Goal: Check status: Check status

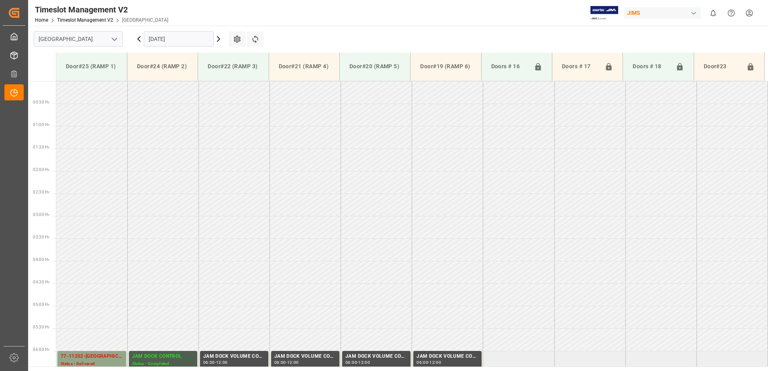
scroll to position [265, 0]
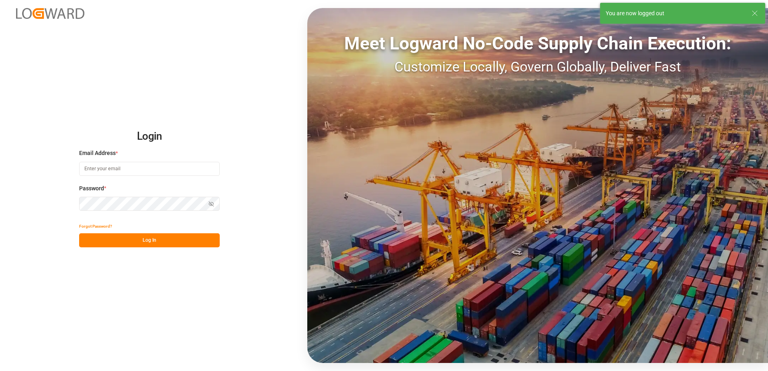
click at [114, 169] on input at bounding box center [149, 169] width 140 height 14
type input "[PERSON_NAME][EMAIL_ADDRESS][DOMAIN_NAME]"
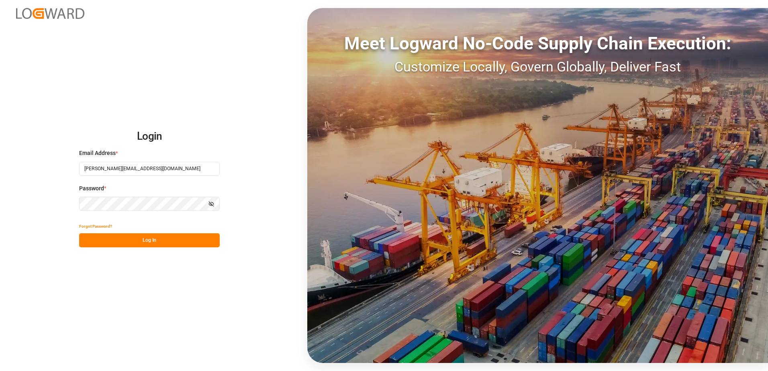
click at [75, 204] on div "Login Email Address * [EMAIL_ADDRESS][DOMAIN_NAME] Password * Show password For…" at bounding box center [384, 185] width 768 height 371
click at [90, 240] on button "Log In" at bounding box center [149, 240] width 140 height 14
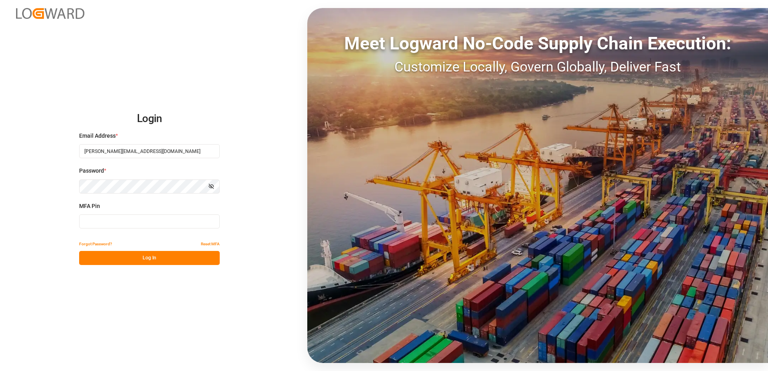
drag, startPoint x: 94, startPoint y: 223, endPoint x: 99, endPoint y: 217, distance: 8.0
click at [95, 222] on input at bounding box center [149, 221] width 140 height 14
type input "604032"
click at [117, 254] on button "Log In" at bounding box center [149, 258] width 140 height 14
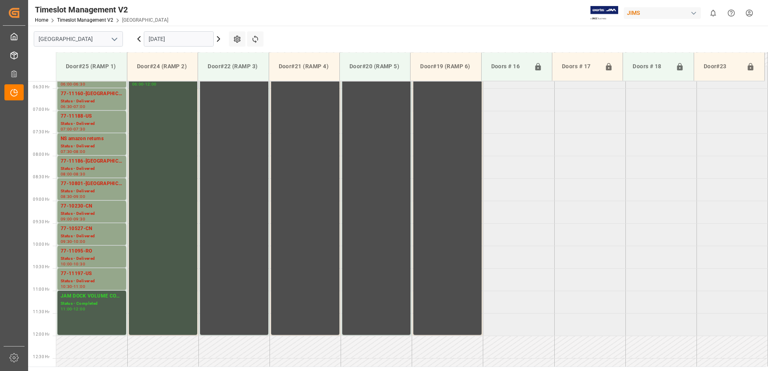
scroll to position [284, 0]
click at [89, 123] on div "Status - Delivered" at bounding box center [92, 124] width 62 height 7
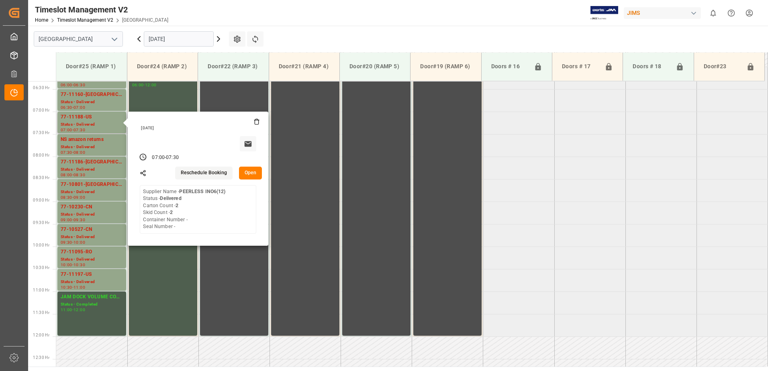
click at [251, 170] on button "Open" at bounding box center [250, 173] width 23 height 13
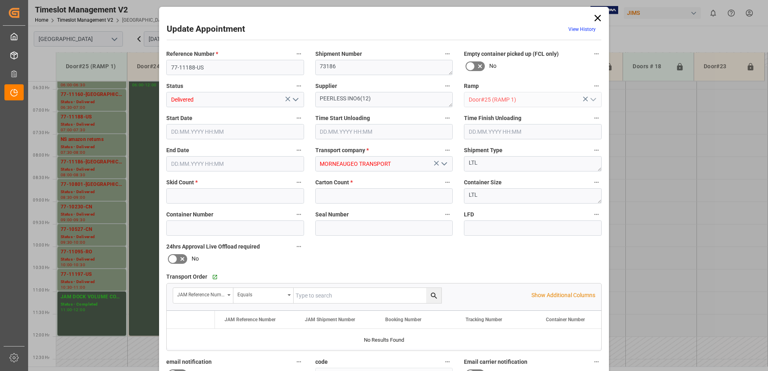
type input "2"
type input "[DATE] 07:00"
type input "[DATE] 11:00"
type input "[DATE] 07:30"
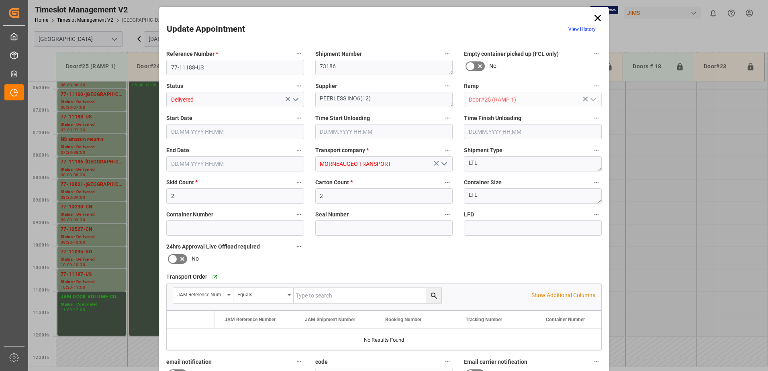
type input "[DATE] 13:23"
click at [326, 195] on input "2" at bounding box center [384, 195] width 138 height 15
type input "41"
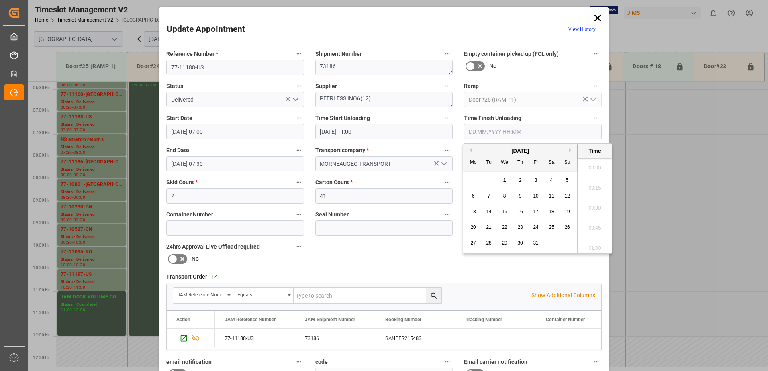
click at [489, 132] on input "text" at bounding box center [533, 131] width 138 height 15
click at [503, 178] on span "1" at bounding box center [504, 180] width 3 height 6
click at [590, 225] on li "11:15" at bounding box center [594, 226] width 34 height 20
type input "[DATE] 11:15"
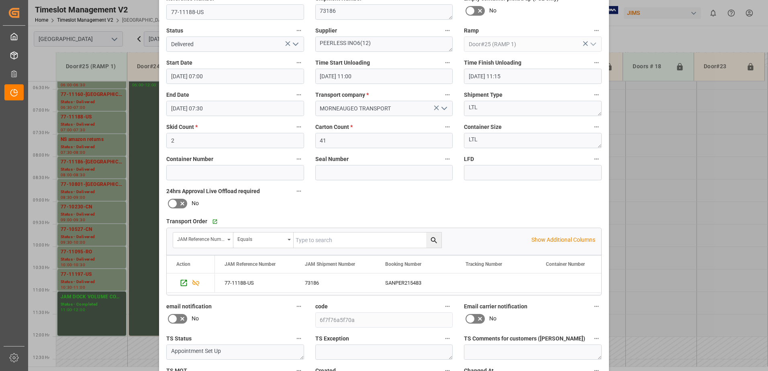
scroll to position [117, 0]
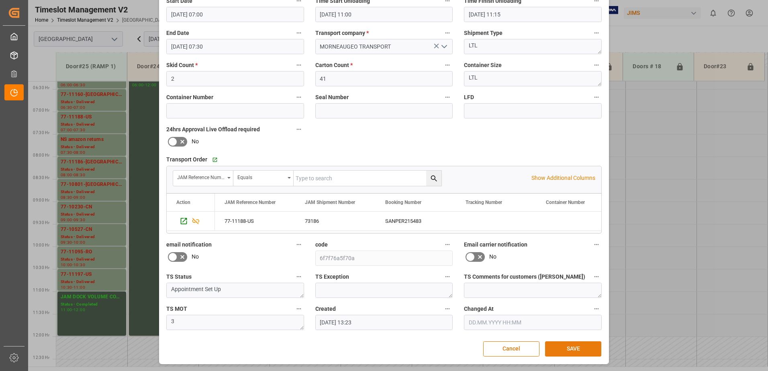
click at [578, 349] on button "SAVE" at bounding box center [573, 348] width 56 height 15
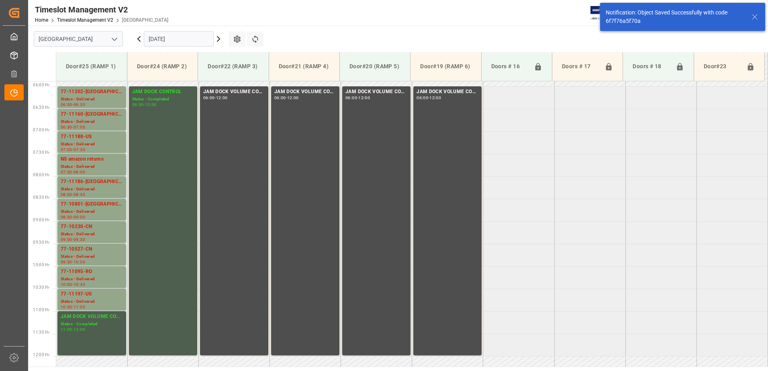
scroll to position [265, 0]
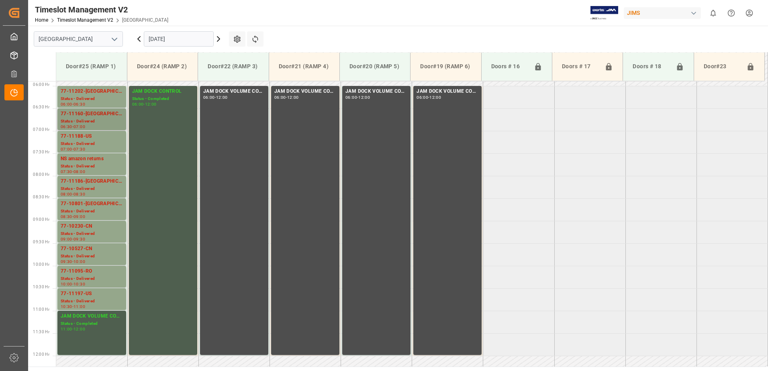
click at [81, 114] on div "77-11160-[GEOGRAPHIC_DATA]" at bounding box center [92, 114] width 62 height 8
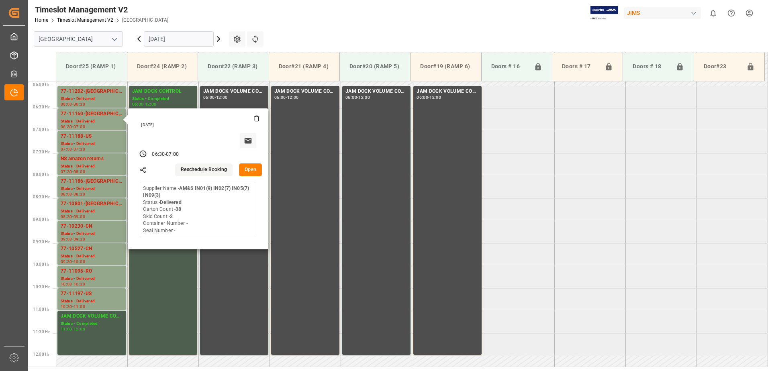
click at [251, 170] on button "Open" at bounding box center [250, 169] width 23 height 13
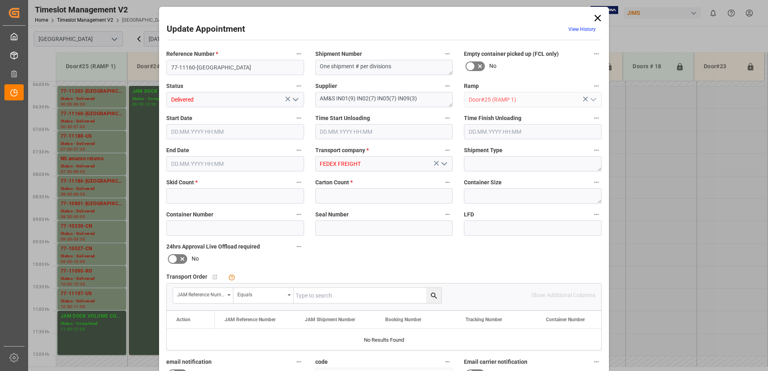
type input "2"
type input "38"
type input "[DATE] 06:30"
type input "[DATE] 10:45"
type input "[DATE] 07:00"
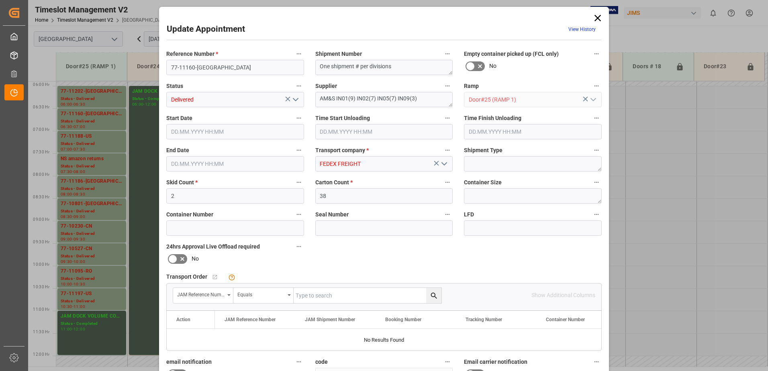
type input "[DATE] 11:36"
click at [487, 130] on input "text" at bounding box center [533, 131] width 138 height 15
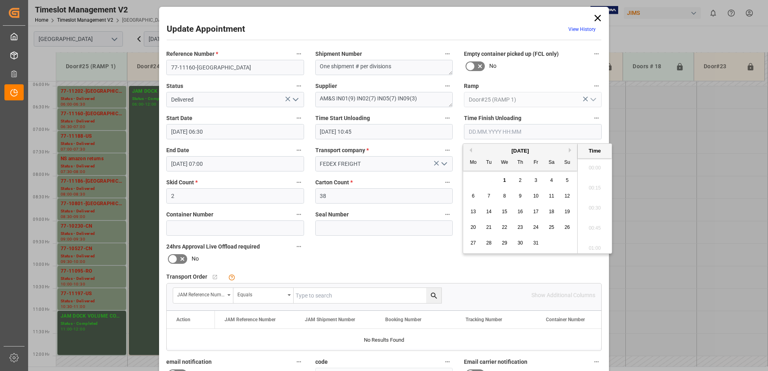
scroll to position [846, 0]
click at [504, 178] on span "1" at bounding box center [504, 180] width 3 height 6
click at [592, 206] on li "11:00" at bounding box center [594, 205] width 34 height 20
type input "[DATE] 11:00"
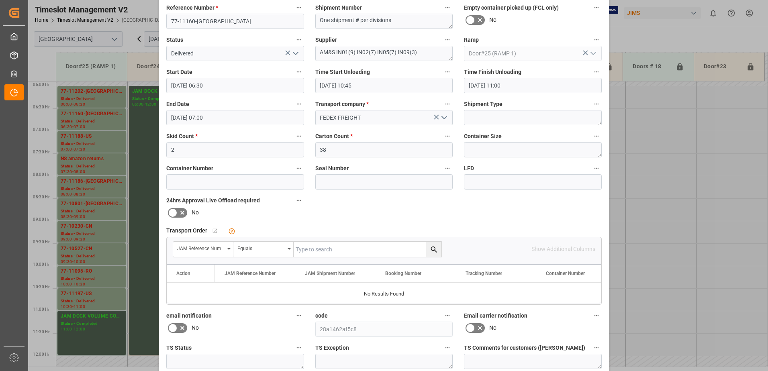
scroll to position [117, 0]
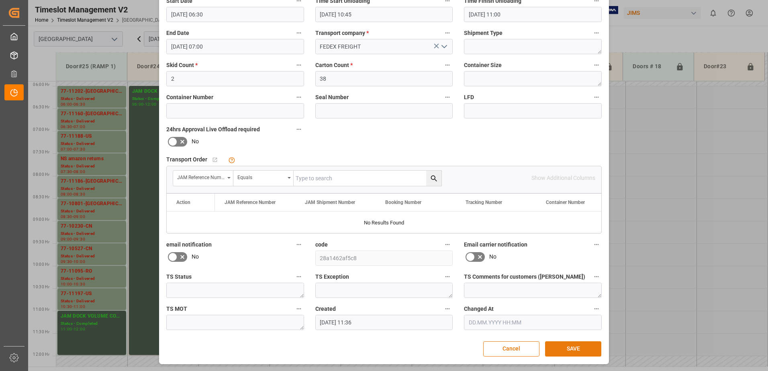
click at [582, 352] on button "SAVE" at bounding box center [573, 348] width 56 height 15
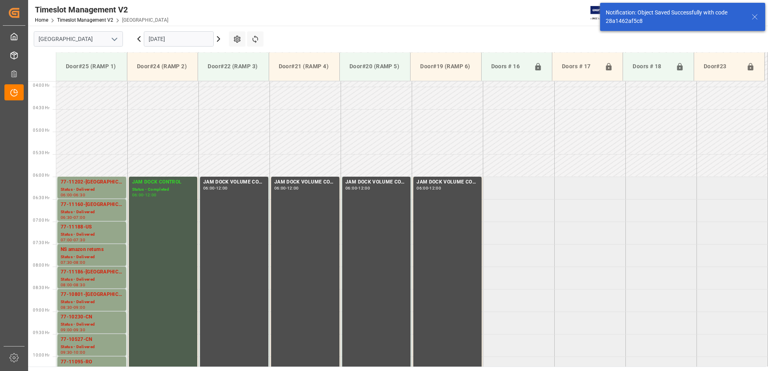
scroll to position [220, 0]
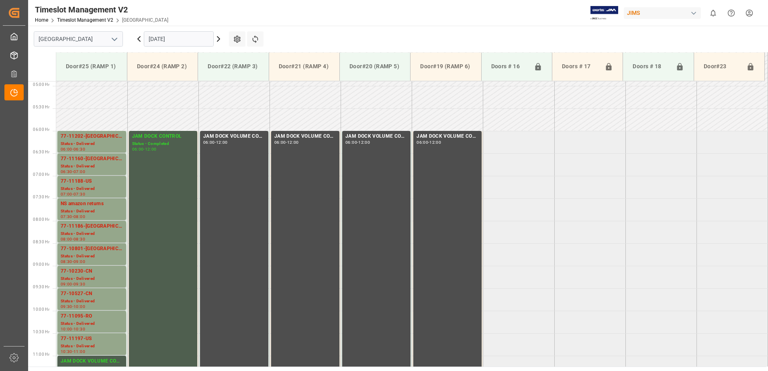
click at [218, 38] on icon at bounding box center [218, 39] width 2 height 5
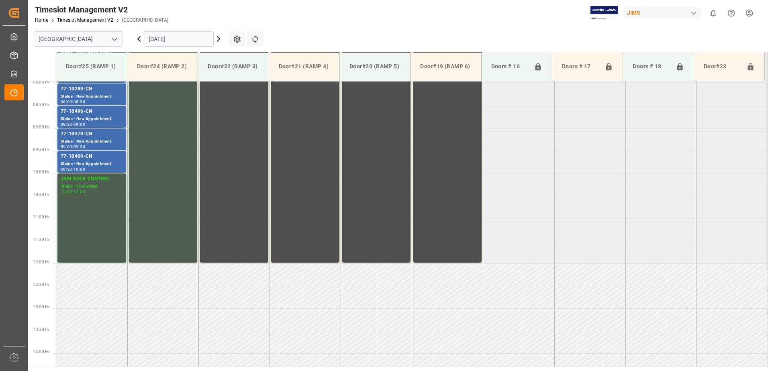
scroll to position [284, 0]
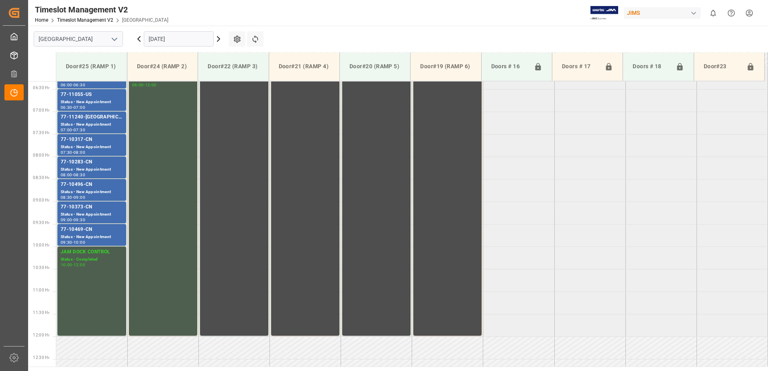
click at [218, 37] on icon at bounding box center [218, 39] width 2 height 5
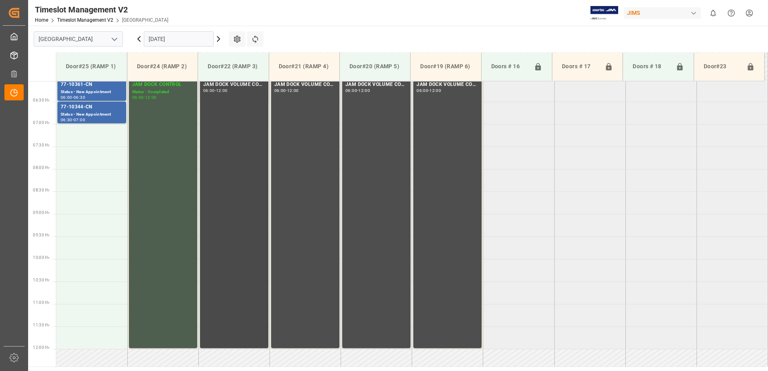
scroll to position [244, 0]
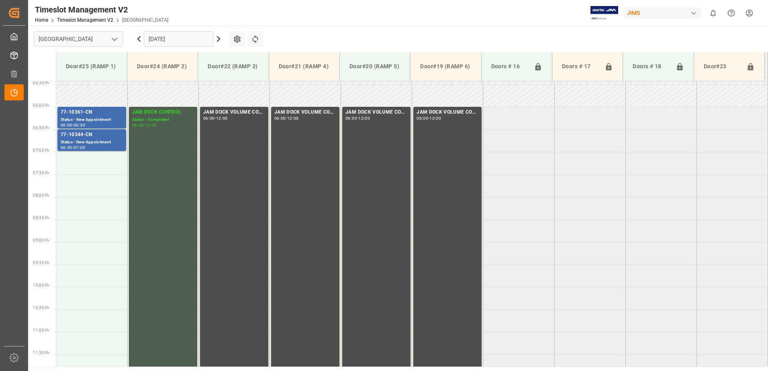
click at [204, 40] on input "[DATE]" at bounding box center [179, 38] width 70 height 15
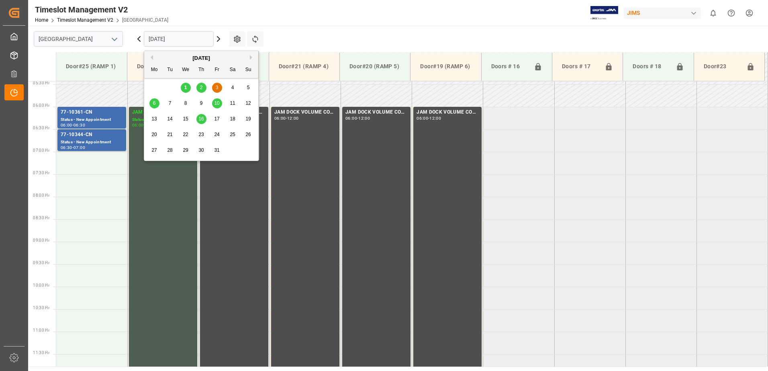
click at [155, 105] on span "6" at bounding box center [154, 103] width 3 height 6
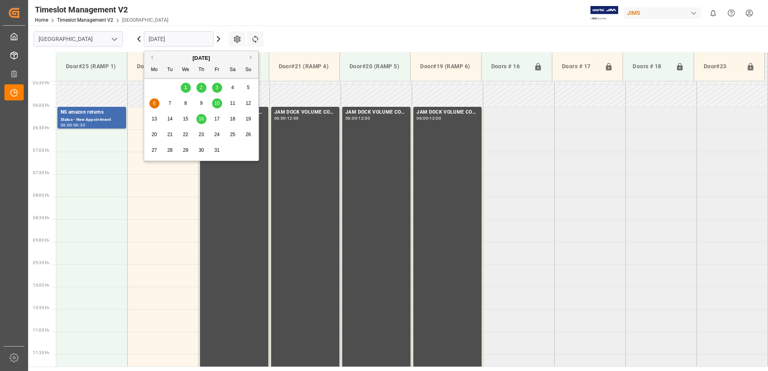
click at [206, 39] on input "[DATE]" at bounding box center [179, 38] width 70 height 15
click at [220, 103] on div "10" at bounding box center [217, 104] width 10 height 10
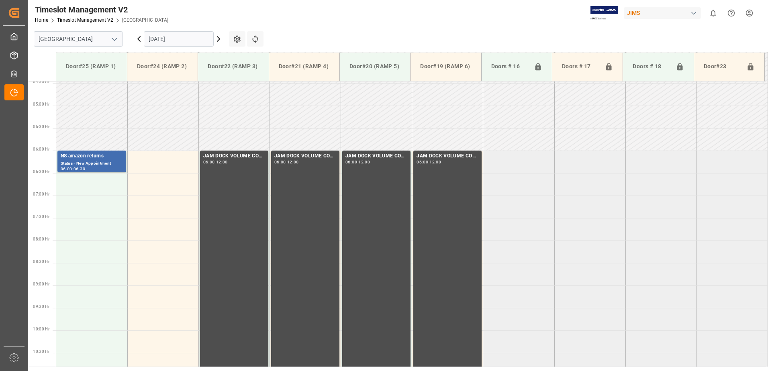
scroll to position [201, 0]
click at [191, 33] on input "[DATE]" at bounding box center [179, 38] width 70 height 15
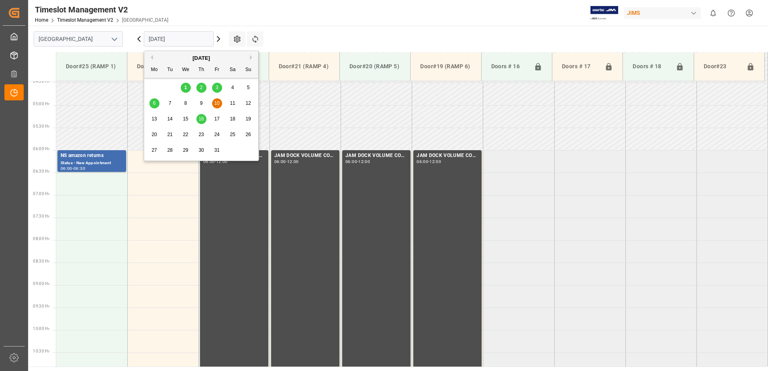
click at [202, 118] on span "16" at bounding box center [200, 119] width 5 height 6
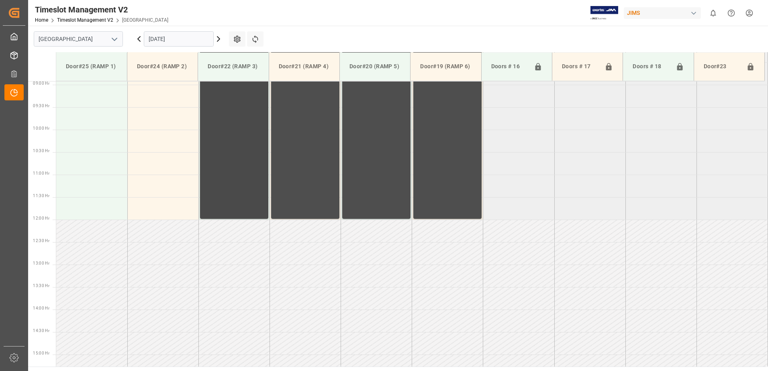
scroll to position [213, 0]
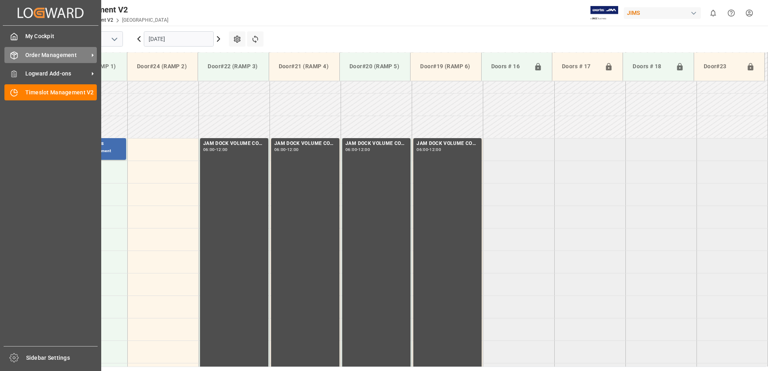
click at [26, 54] on span "Order Management" at bounding box center [56, 55] width 63 height 8
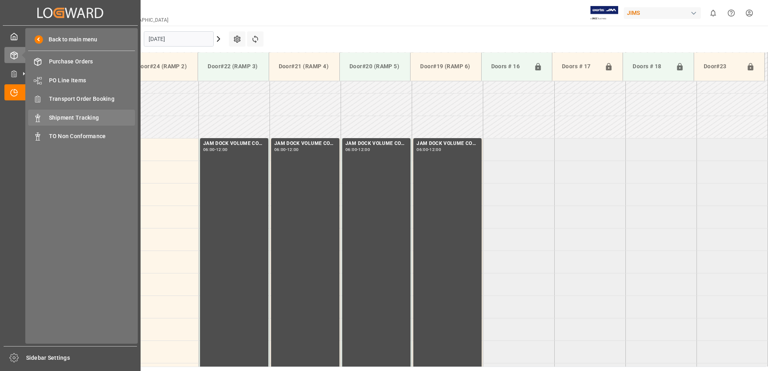
click at [71, 115] on span "Shipment Tracking" at bounding box center [92, 118] width 86 height 8
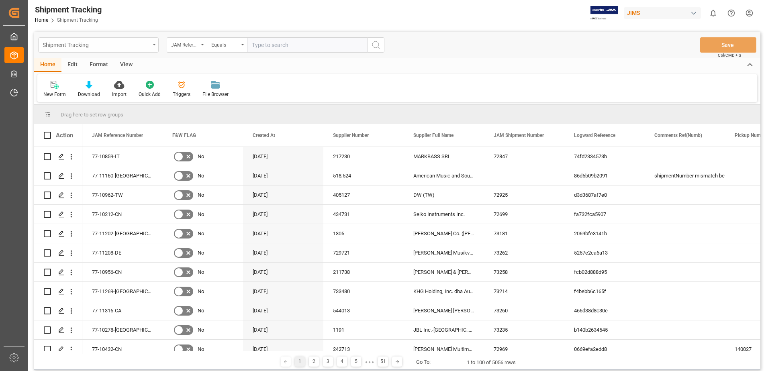
click at [156, 44] on div "Shipment Tracking" at bounding box center [98, 44] width 120 height 15
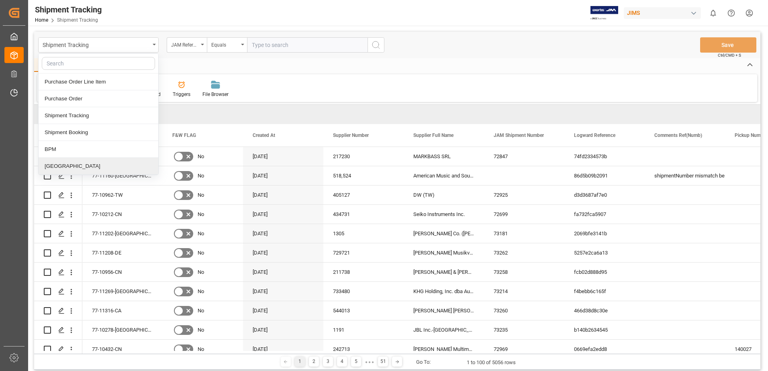
click at [74, 166] on div "[GEOGRAPHIC_DATA]" at bounding box center [99, 166] width 120 height 17
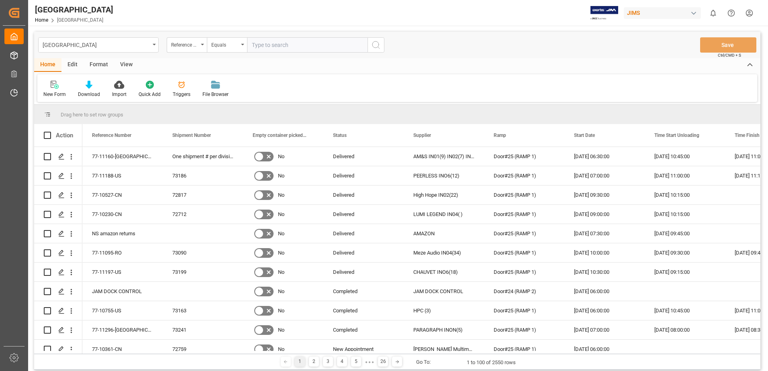
click at [126, 66] on div "View" at bounding box center [126, 65] width 24 height 14
click at [51, 92] on div "Default" at bounding box center [51, 94] width 16 height 7
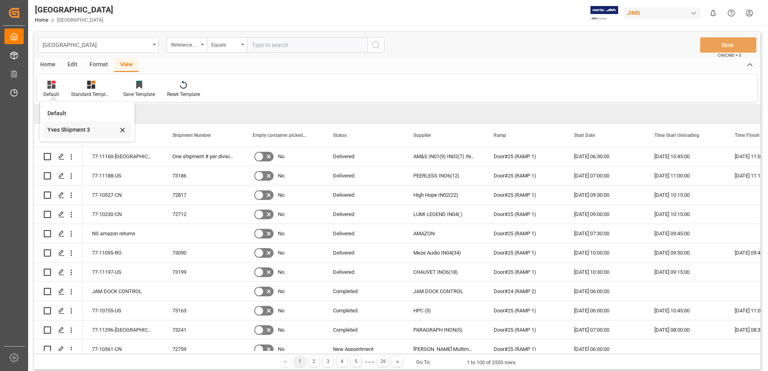
click at [75, 131] on div "Yves Shipment 3" at bounding box center [82, 130] width 70 height 8
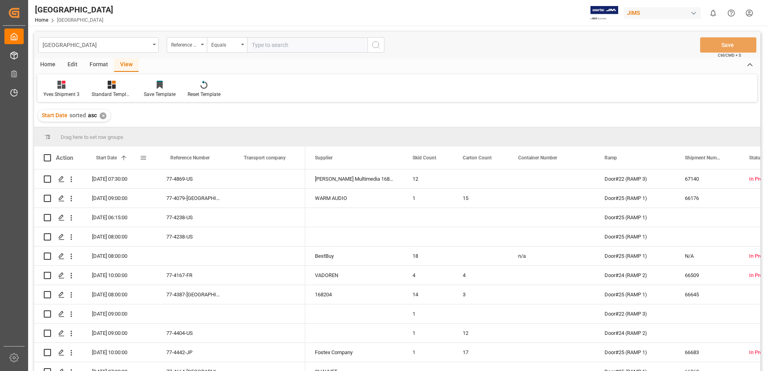
click at [143, 157] on span at bounding box center [143, 157] width 7 height 7
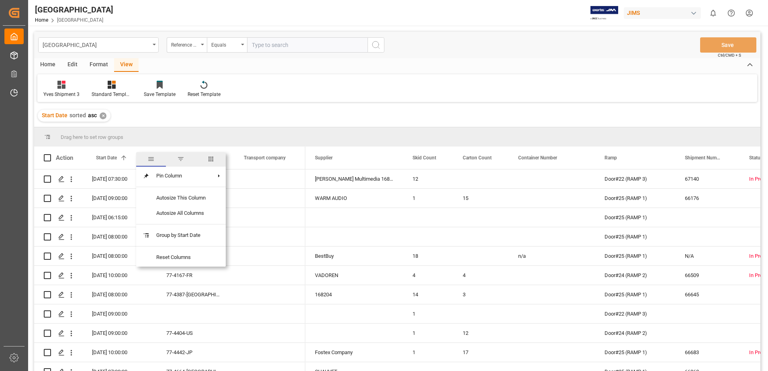
click at [181, 159] on span "filter" at bounding box center [180, 158] width 7 height 7
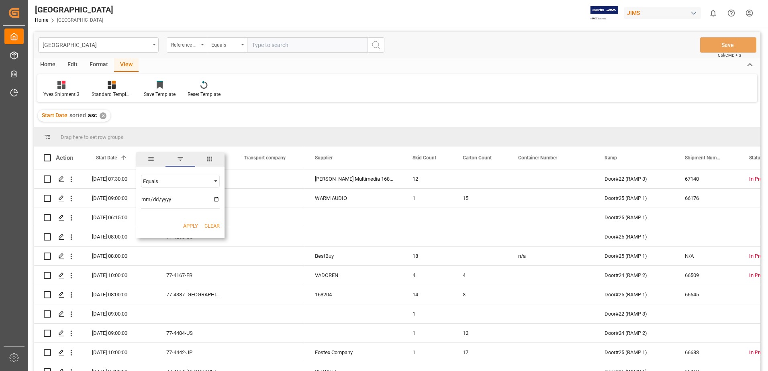
click at [215, 197] on input "date" at bounding box center [180, 201] width 79 height 16
type input "[DATE]"
click at [190, 227] on button "Apply" at bounding box center [190, 226] width 15 height 8
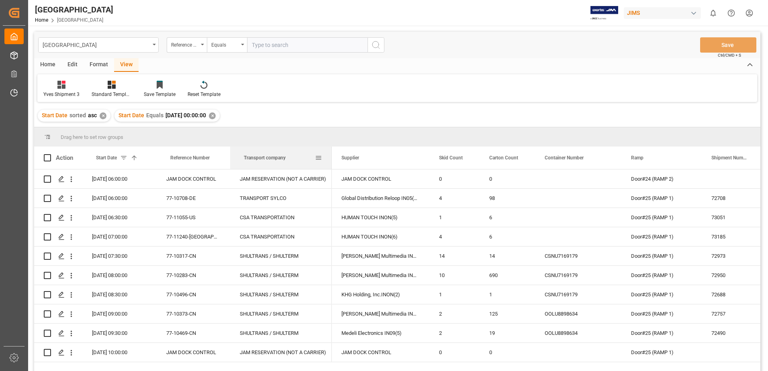
drag, startPoint x: 304, startPoint y: 159, endPoint x: 330, endPoint y: 161, distance: 26.6
click at [330, 161] on div at bounding box center [331, 158] width 3 height 22
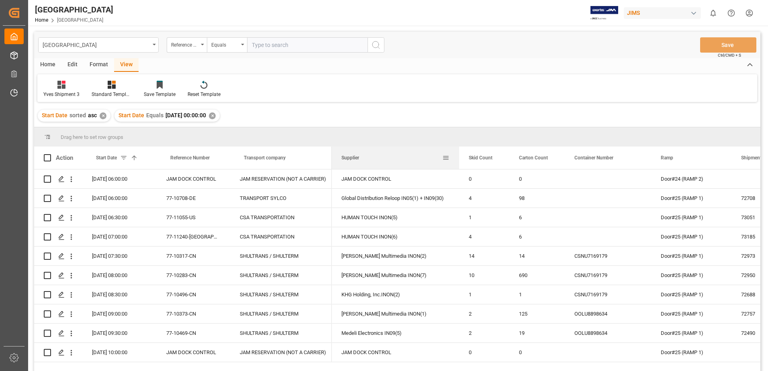
drag, startPoint x: 428, startPoint y: 161, endPoint x: 458, endPoint y: 163, distance: 29.8
click at [458, 163] on div at bounding box center [458, 158] width 3 height 22
click at [47, 158] on span at bounding box center [47, 157] width 7 height 7
click at [50, 154] on input "checkbox" at bounding box center [50, 154] width 0 height 0
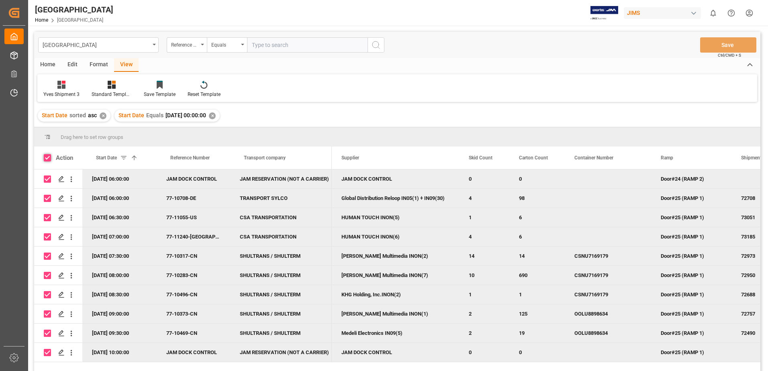
checkbox input "true"
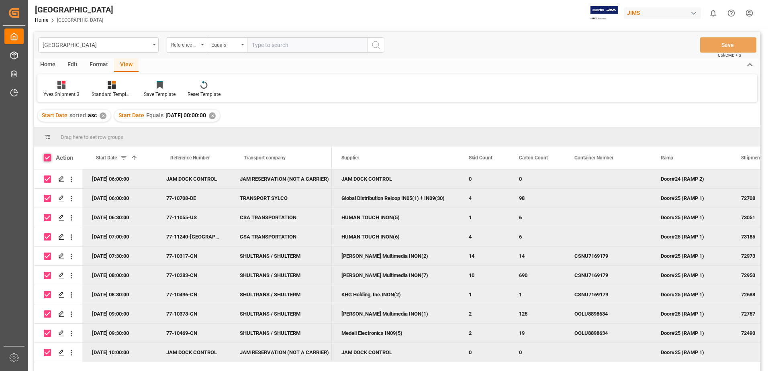
checkbox input "true"
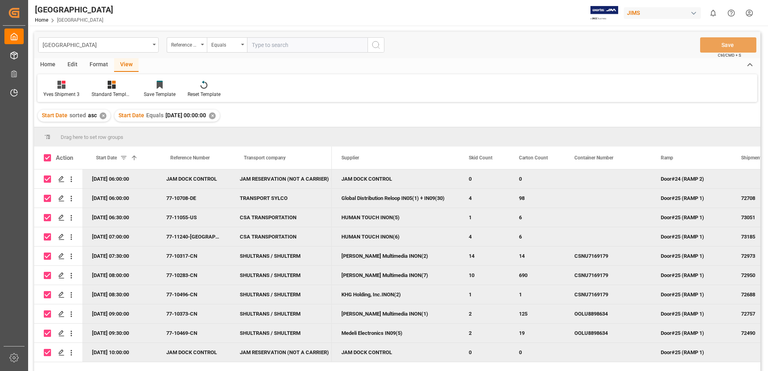
scroll to position [40, 0]
